Goal: Task Accomplishment & Management: Manage account settings

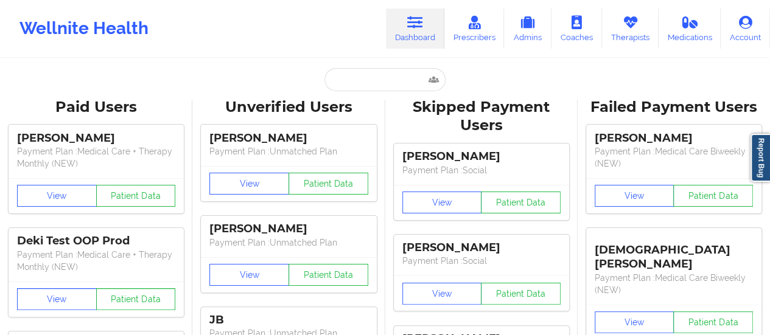
click at [400, 76] on input "text" at bounding box center [384, 79] width 120 height 23
type input "[PERSON_NAME]"
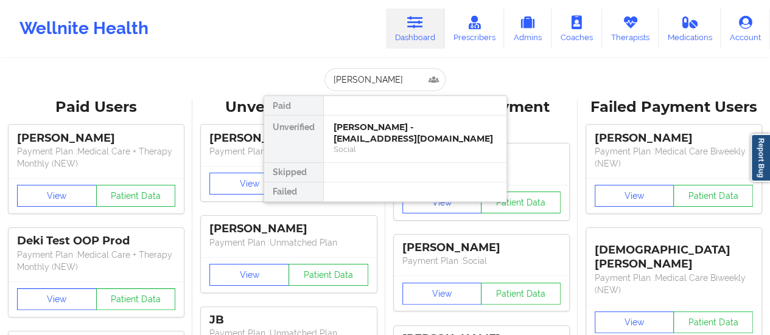
click at [425, 139] on div "[PERSON_NAME] - [EMAIL_ADDRESS][DOMAIN_NAME]" at bounding box center [414, 133] width 163 height 23
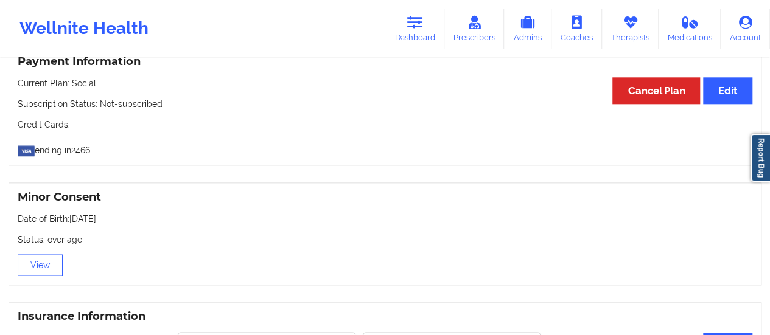
scroll to position [638, 0]
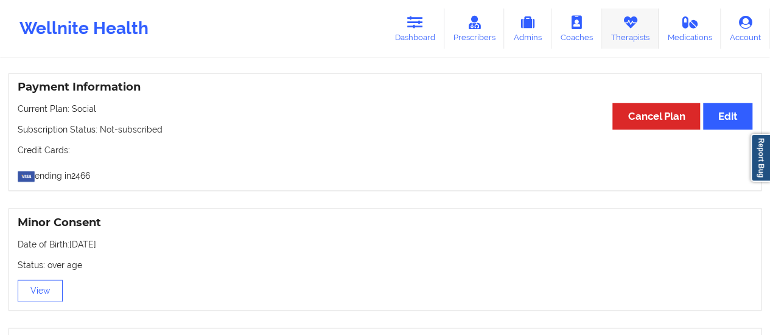
click at [638, 33] on link "Therapists" at bounding box center [630, 29] width 57 height 40
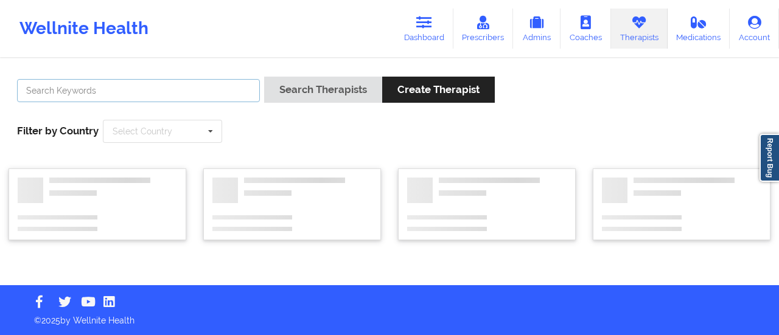
click at [235, 86] on input "text" at bounding box center [138, 90] width 243 height 23
type input "[PERSON_NAME]"
click at [264, 77] on button "Search Therapists" at bounding box center [323, 90] width 118 height 26
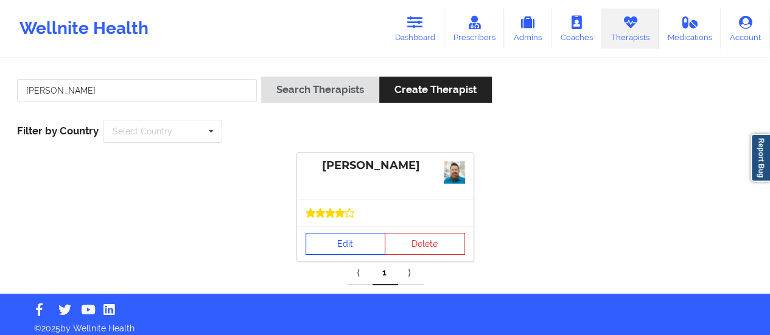
click at [347, 234] on link "Edit" at bounding box center [345, 244] width 80 height 22
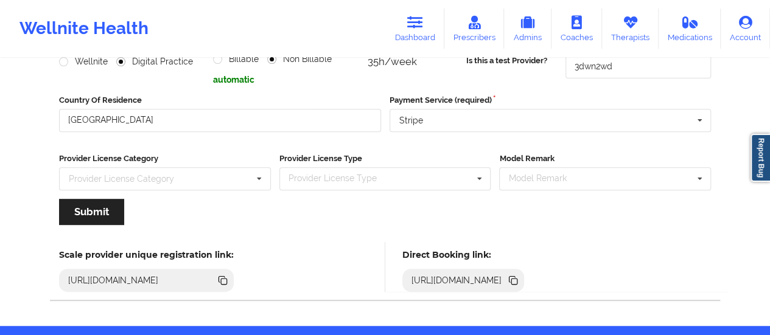
scroll to position [219, 0]
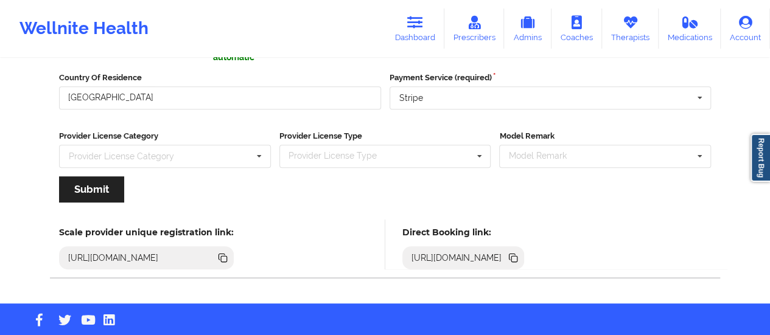
click at [507, 252] on div "[URL][DOMAIN_NAME]" at bounding box center [456, 258] width 100 height 12
click at [517, 256] on icon at bounding box center [514, 259] width 6 height 6
